Goal: Task Accomplishment & Management: Complete application form

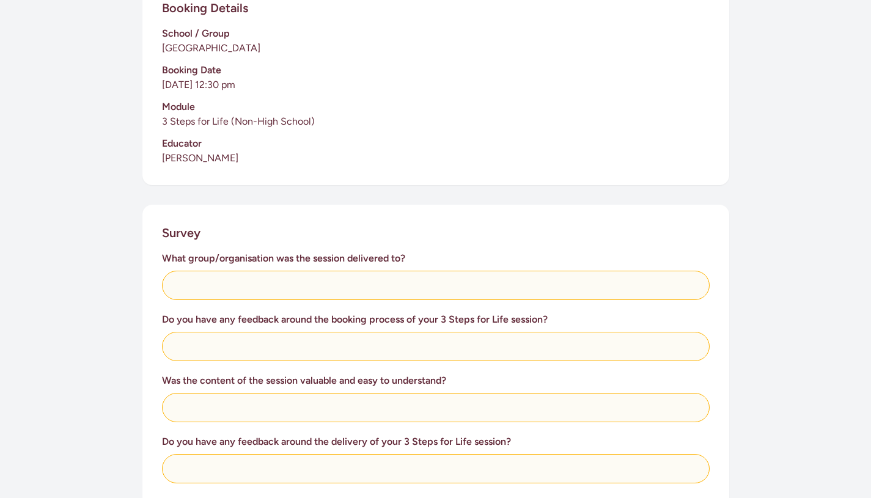
scroll to position [302, 0]
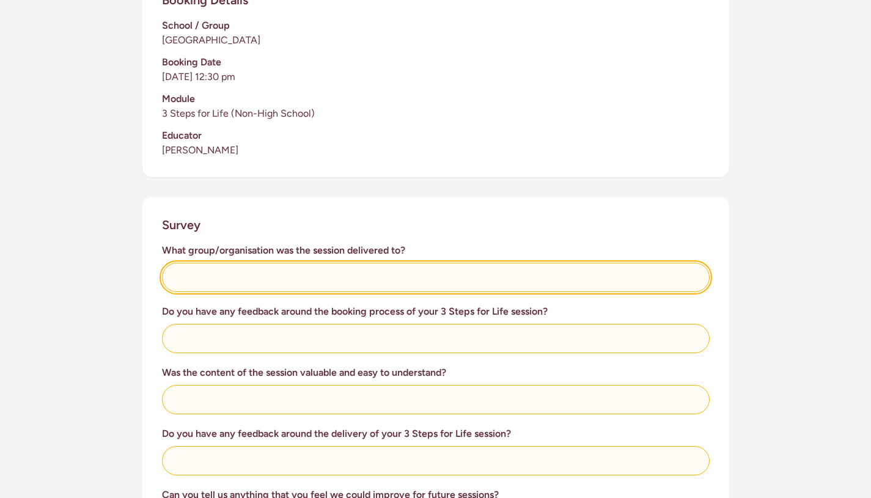
click at [189, 289] on input "text" at bounding box center [436, 277] width 548 height 29
type input "P"
type input "Year 9 students"
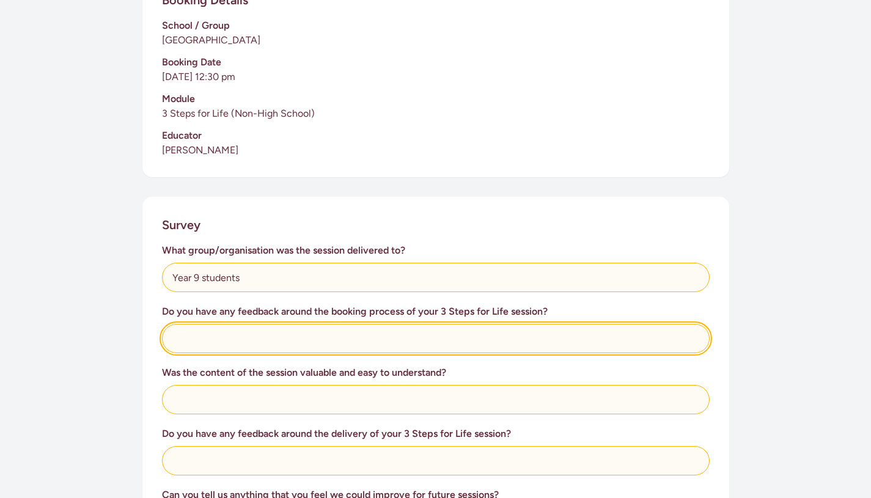
click at [482, 328] on input "text" at bounding box center [436, 338] width 548 height 29
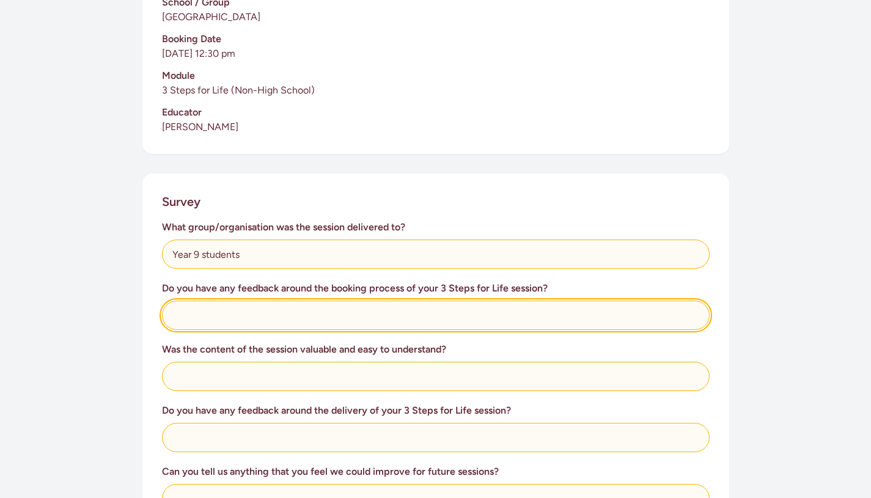
scroll to position [327, 0]
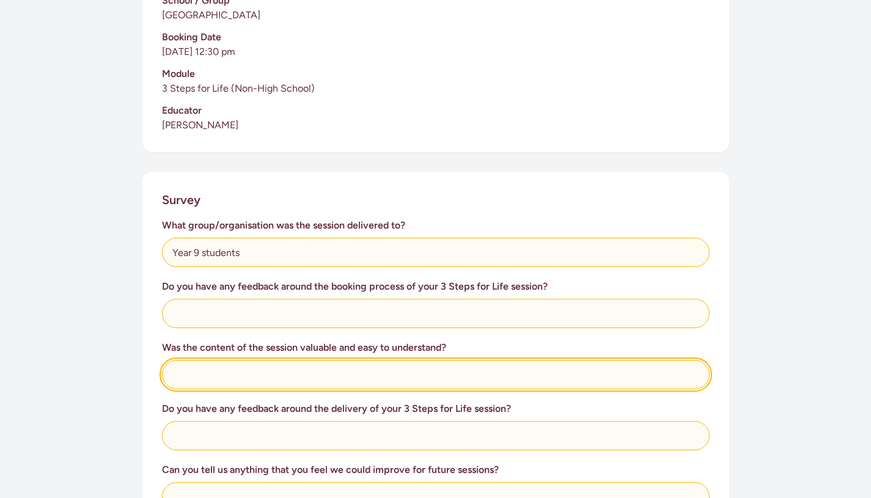
click at [420, 378] on input "text" at bounding box center [436, 374] width 548 height 29
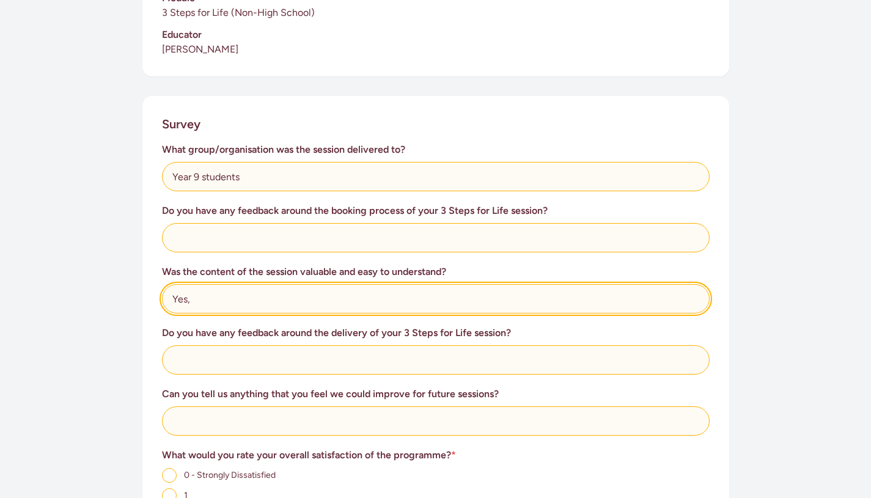
scroll to position [410, 0]
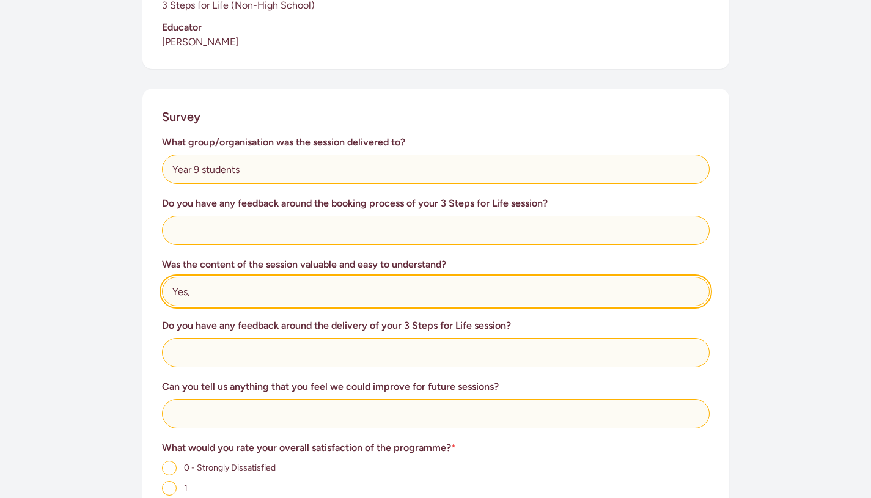
type input "Yes,"
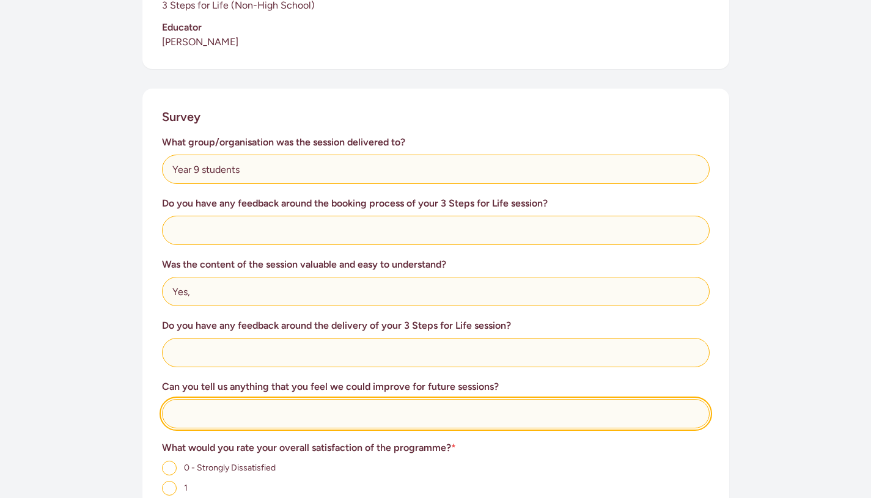
click at [417, 406] on input "text" at bounding box center [436, 413] width 548 height 29
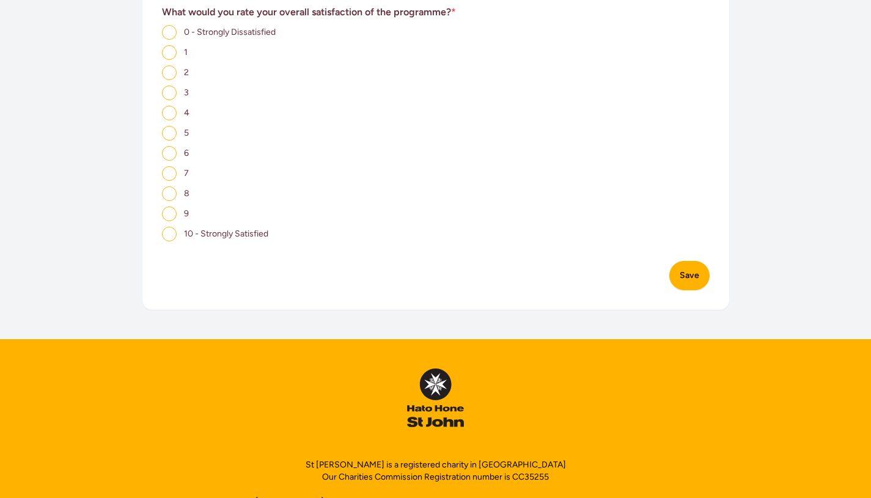
click at [173, 221] on input "9" at bounding box center [169, 214] width 15 height 15
radio input "true"
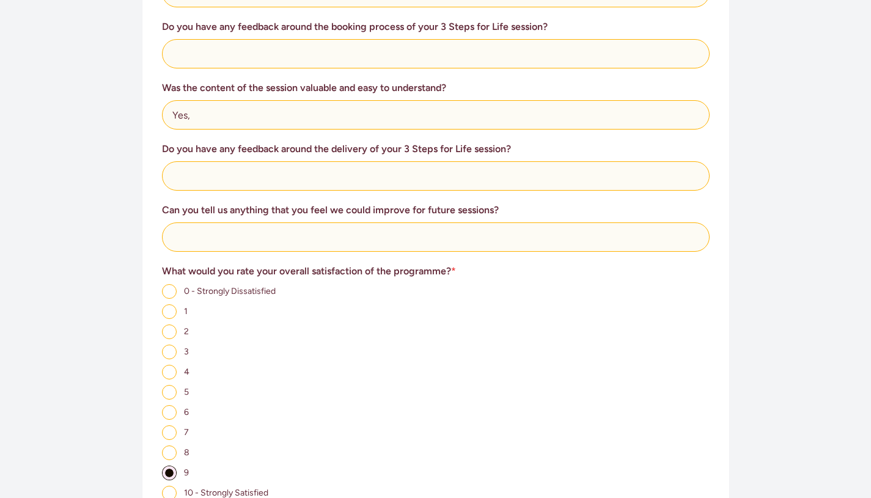
scroll to position [574, 0]
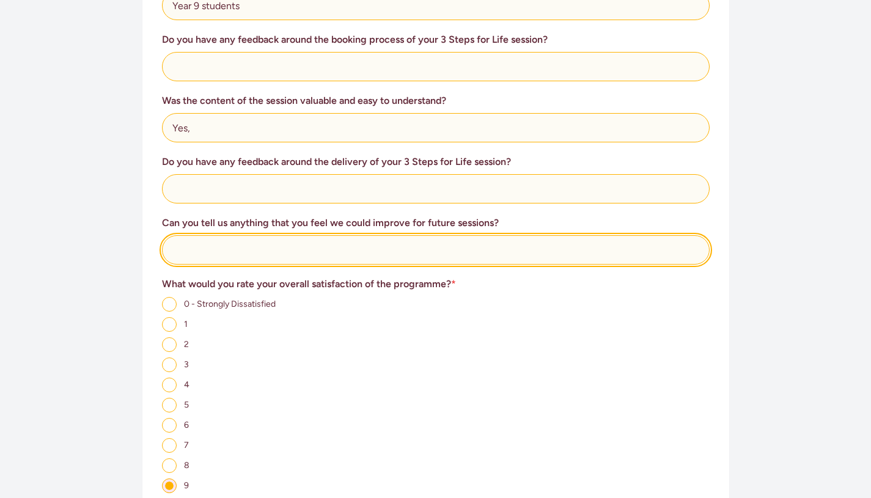
click at [289, 257] on input "text" at bounding box center [436, 249] width 548 height 29
type input "U"
type input "N"
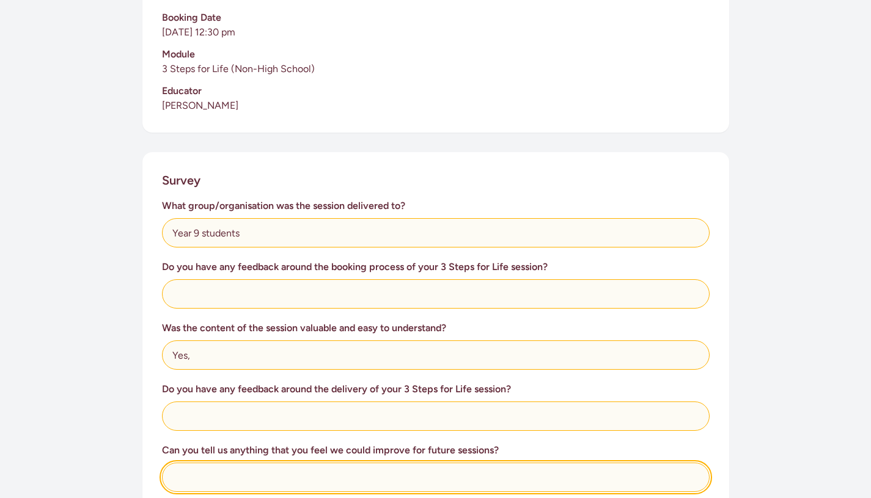
scroll to position [347, 0]
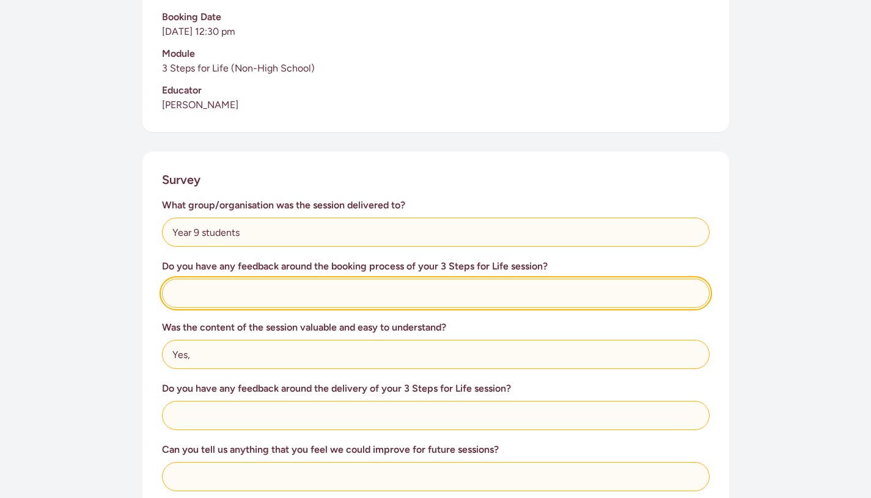
click at [463, 297] on input "text" at bounding box center [436, 293] width 548 height 29
type input "N"
type input "M"
drag, startPoint x: 211, startPoint y: 296, endPoint x: 135, endPoint y: 295, distance: 76.4
click at [135, 295] on div "This survey is for groups to provide feedback on our 3 Steps for Life programme…" at bounding box center [436, 303] width 626 height 1009
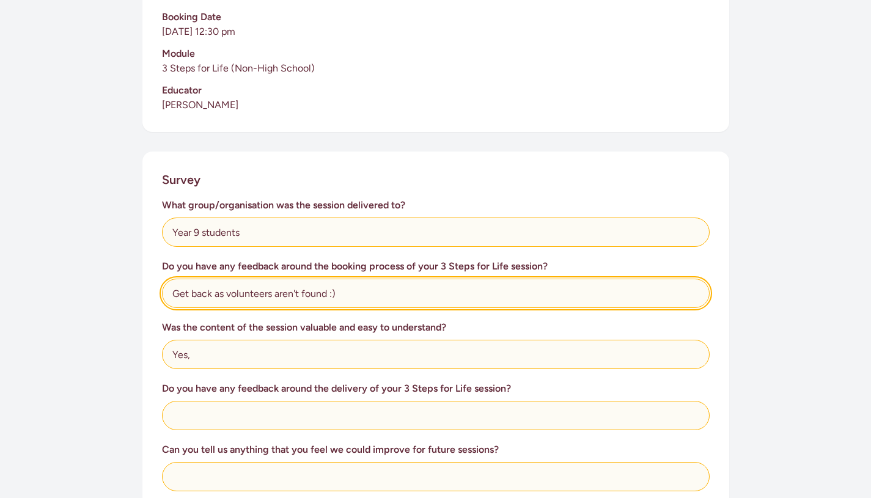
click at [212, 295] on input "Get back as volunteers aren't found :)" at bounding box center [436, 293] width 548 height 29
click at [244, 292] on input "Get back asap as volunteers aren't found :)" at bounding box center [436, 293] width 548 height 29
click at [407, 291] on input "Get back asap when volunteers aren't found :)" at bounding box center [436, 293] width 548 height 29
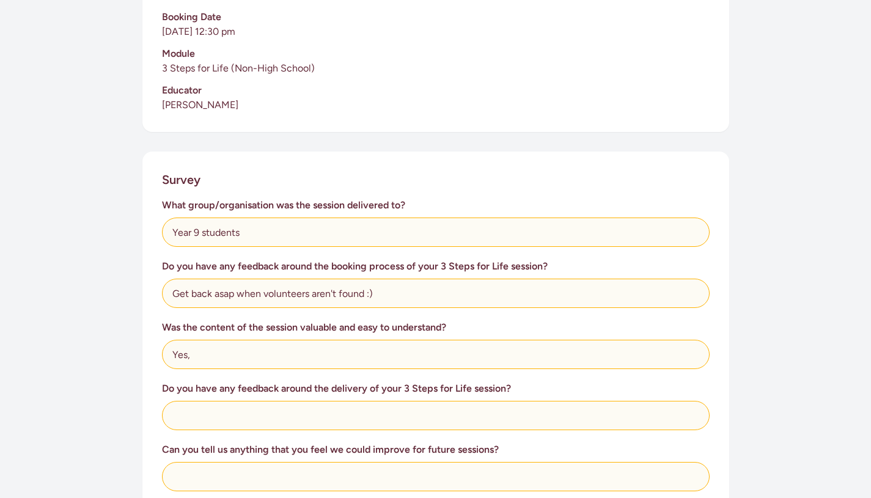
click at [439, 314] on div "What group/organisation was the session delivered to? Year 9 students Do you ha…" at bounding box center [436, 469] width 548 height 542
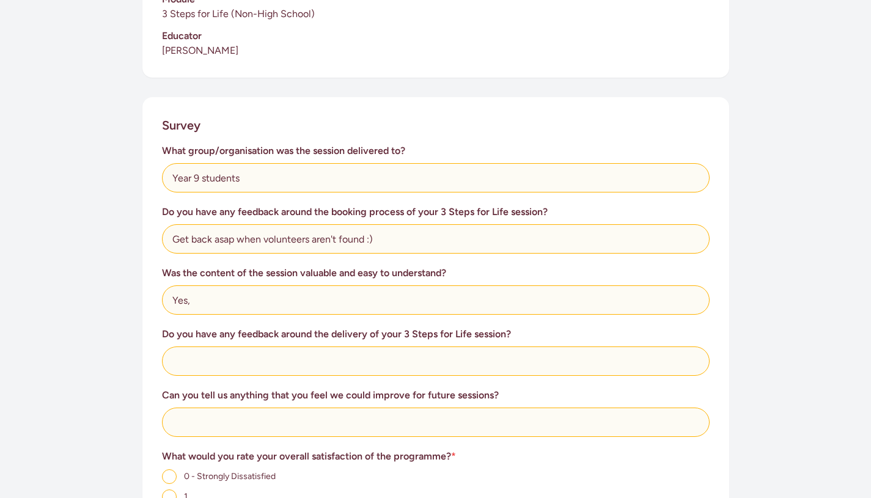
scroll to position [404, 0]
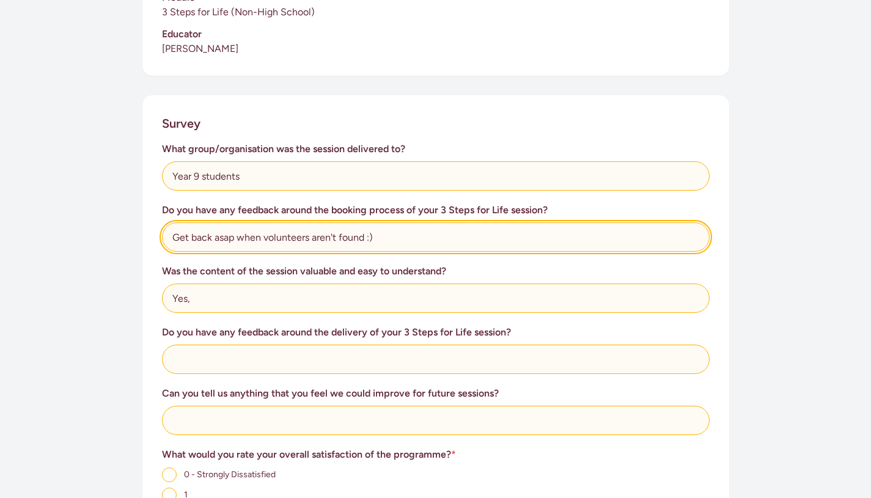
click at [232, 241] on input "Get back asap when volunteers aren't found :)" at bounding box center [436, 237] width 548 height 29
type input "Get back as soon as possible when volunteers aren't found :)"
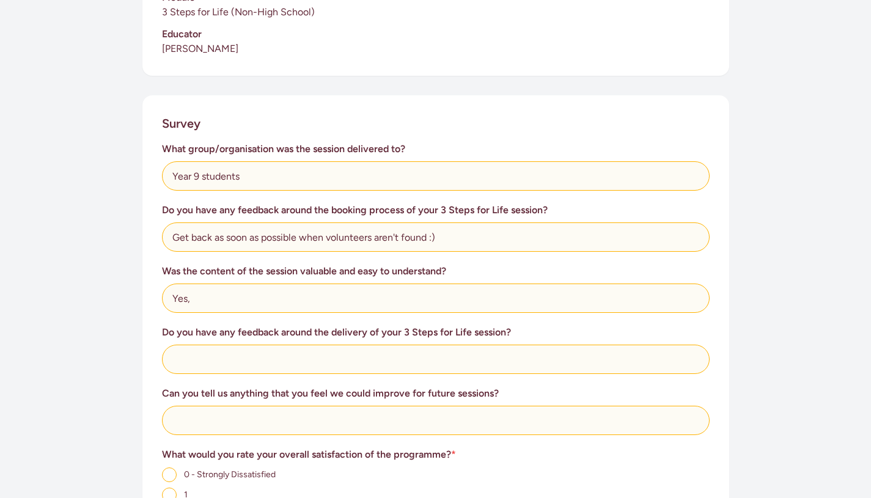
click at [287, 265] on h3 "Was the content of the session valuable and easy to understand?" at bounding box center [436, 271] width 548 height 15
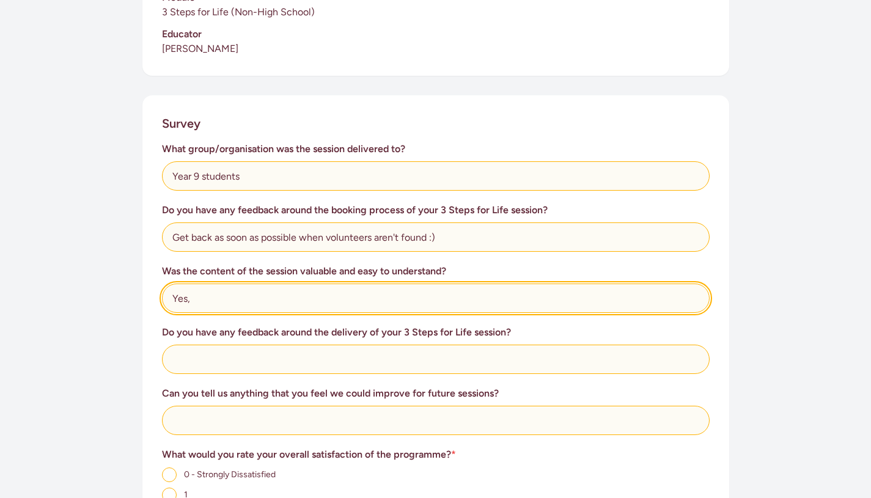
click at [266, 304] on input "Yes," at bounding box center [436, 298] width 548 height 29
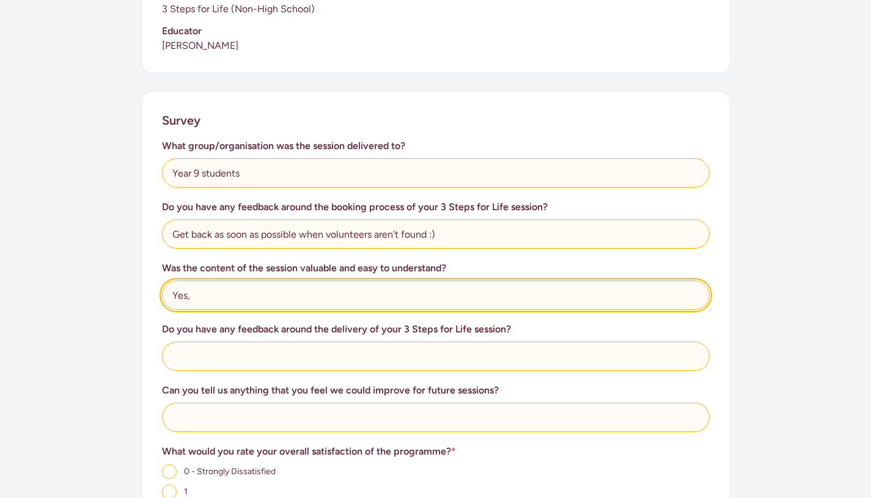
scroll to position [407, 0]
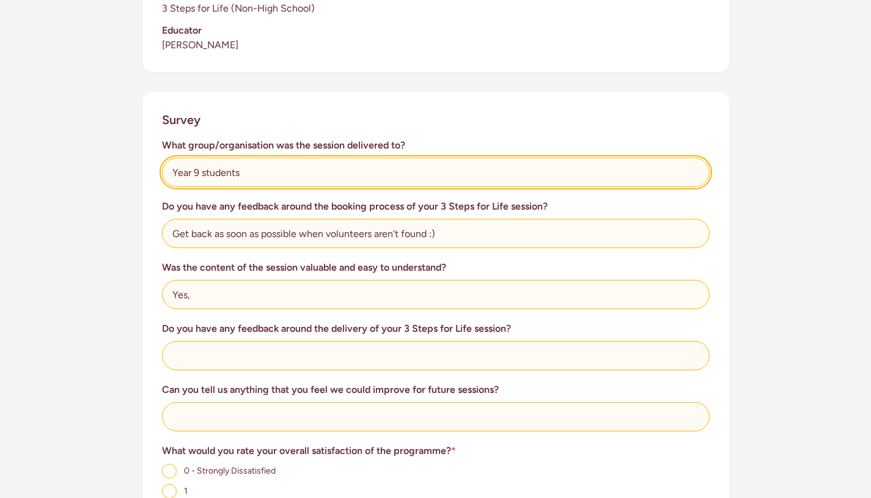
click at [304, 183] on input "Year 9 students" at bounding box center [436, 172] width 548 height 29
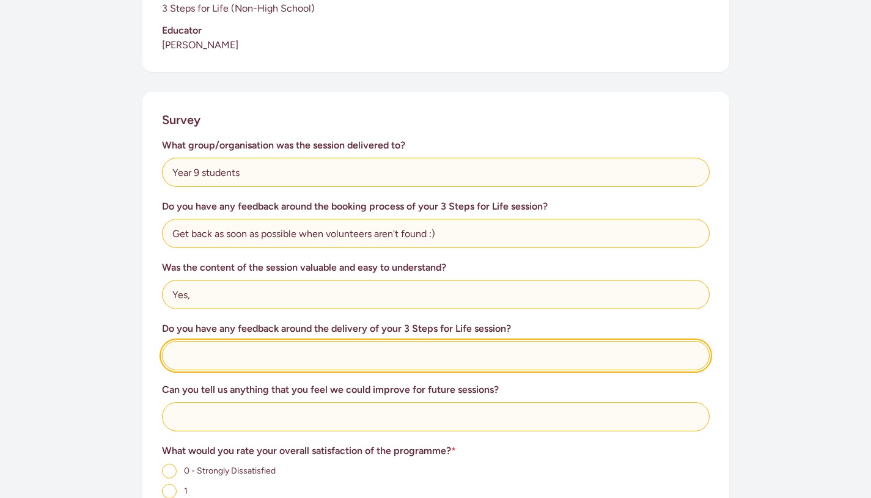
click at [286, 347] on input "text" at bounding box center [436, 355] width 548 height 29
type input "E"
type input "Giving easier definitions"
